Goal: Task Accomplishment & Management: Manage account settings

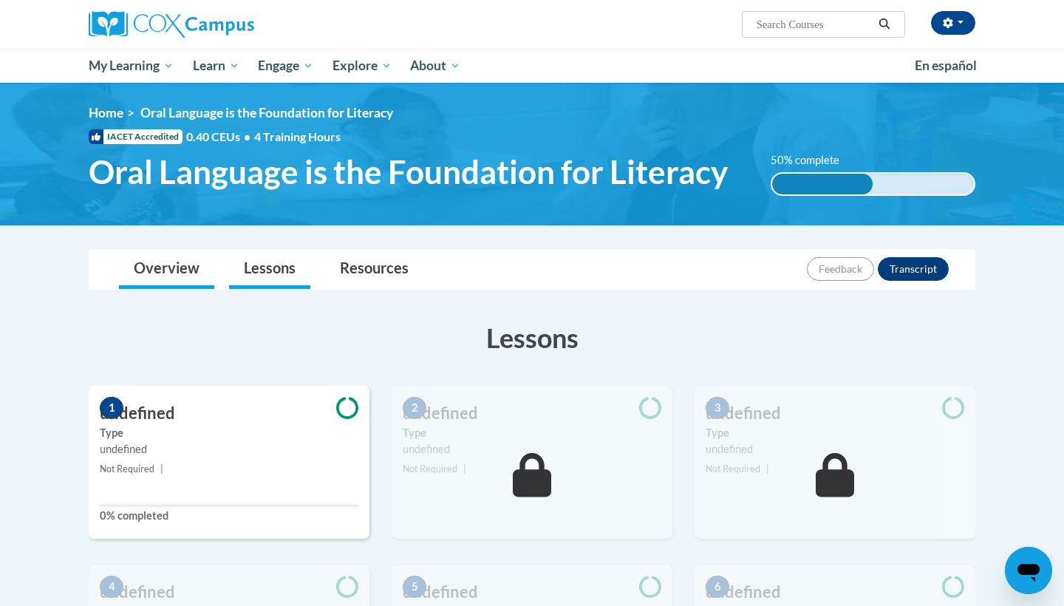
click at [158, 264] on link "Overview" at bounding box center [166, 269] width 95 height 39
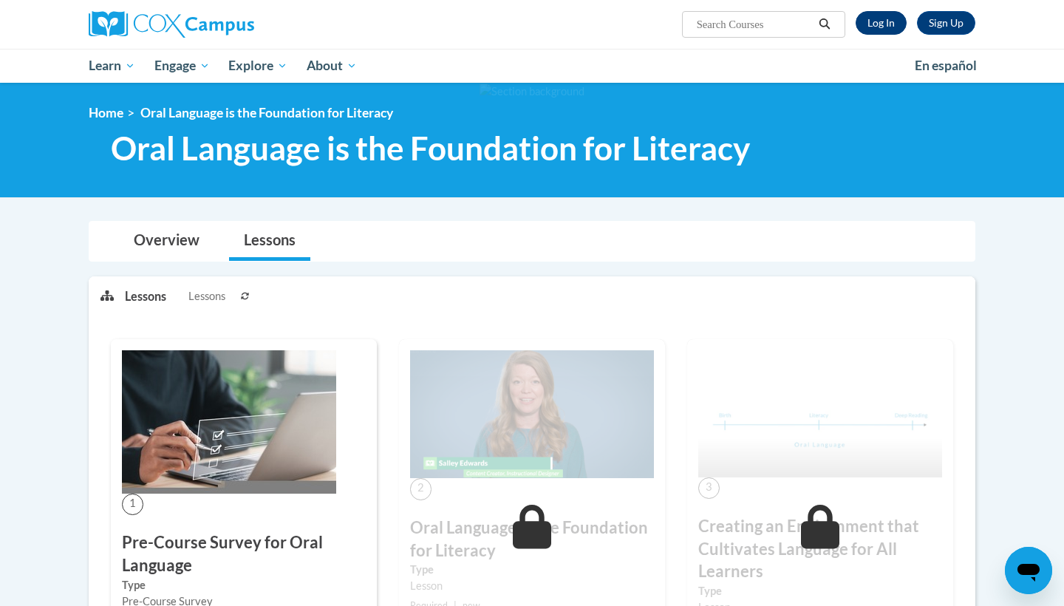
click at [876, 25] on link "Log In" at bounding box center [881, 23] width 51 height 24
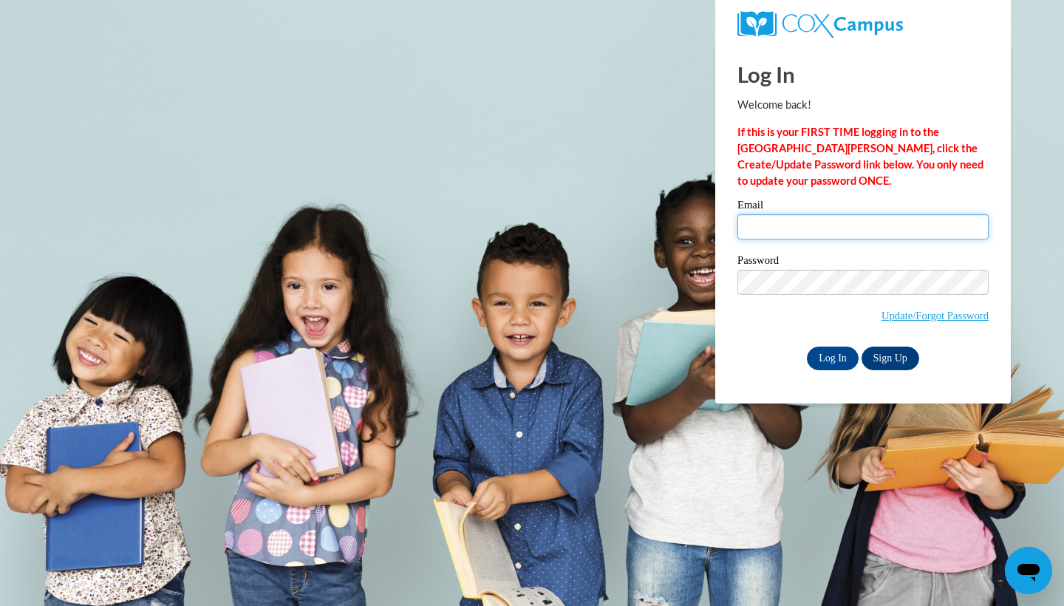
type input "[EMAIL_ADDRESS][DOMAIN_NAME]"
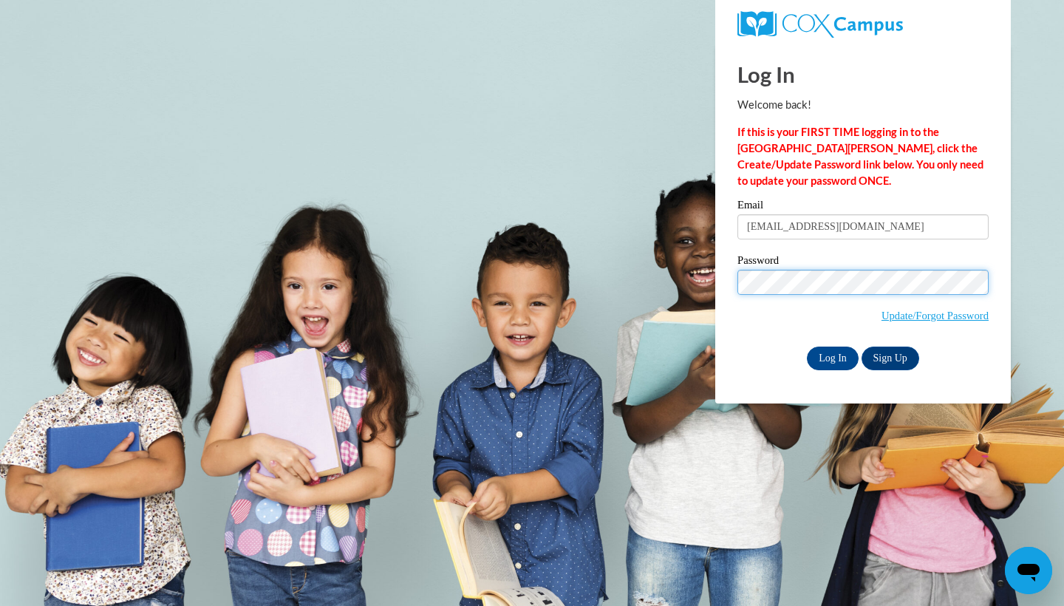
click at [831, 355] on input "Log In" at bounding box center [833, 359] width 52 height 24
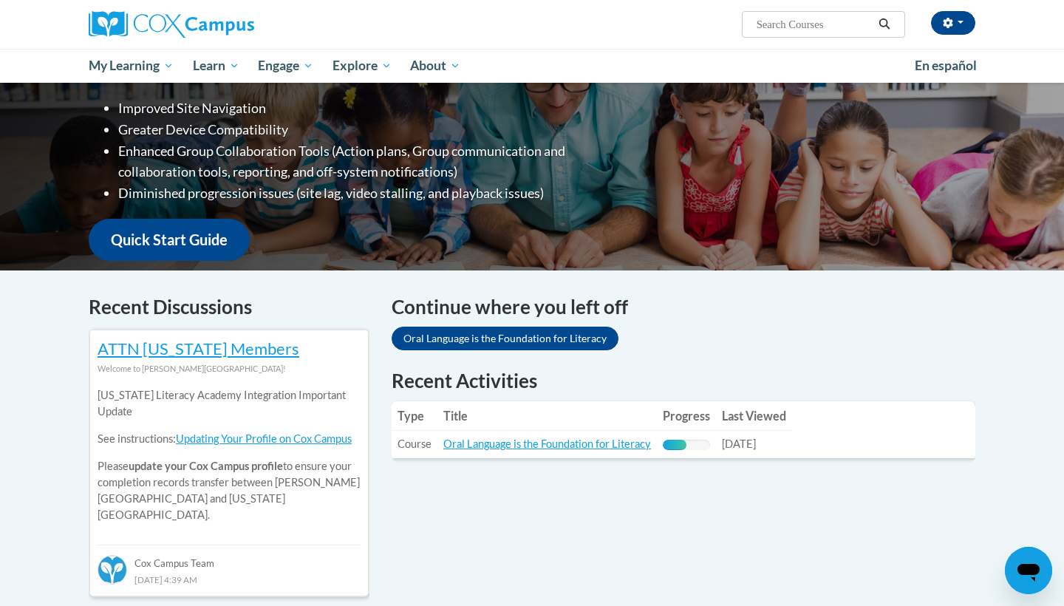
scroll to position [250, 0]
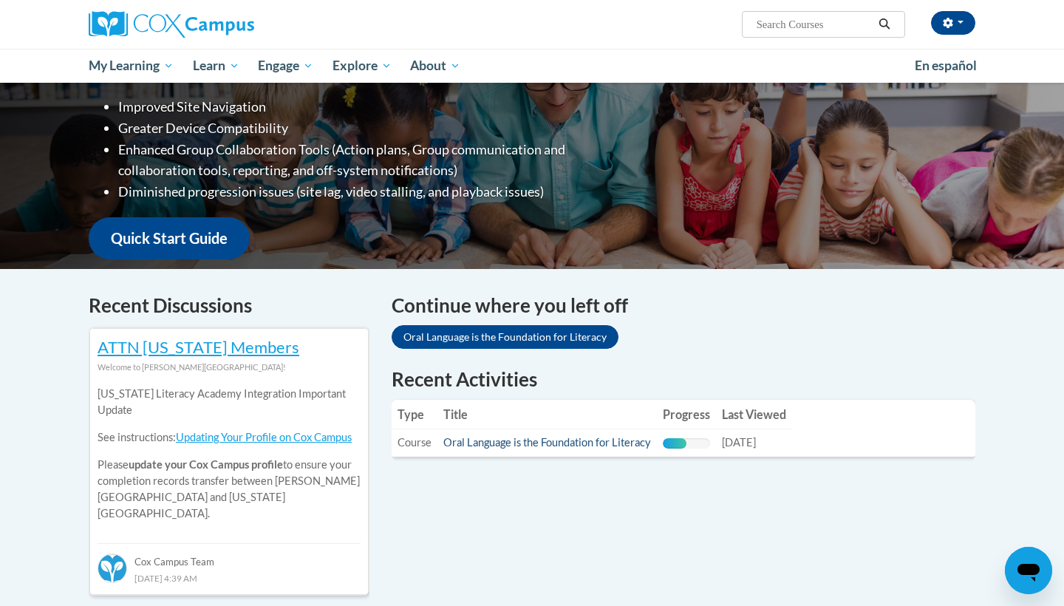
click at [583, 440] on link "Oral Language is the Foundation for Literacy" at bounding box center [547, 442] width 208 height 13
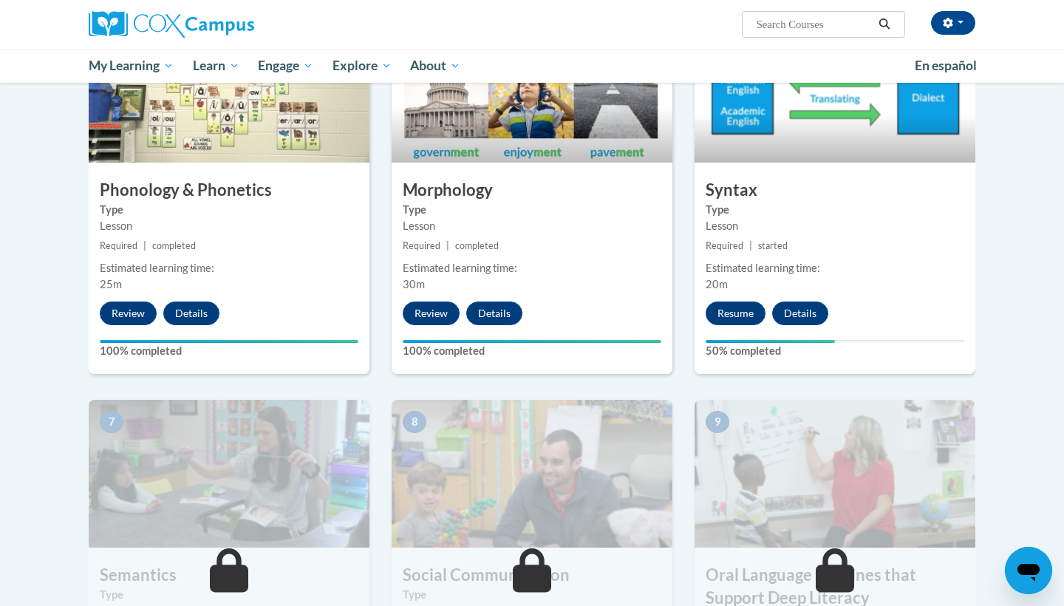
scroll to position [786, 0]
